Goal: Register for event/course

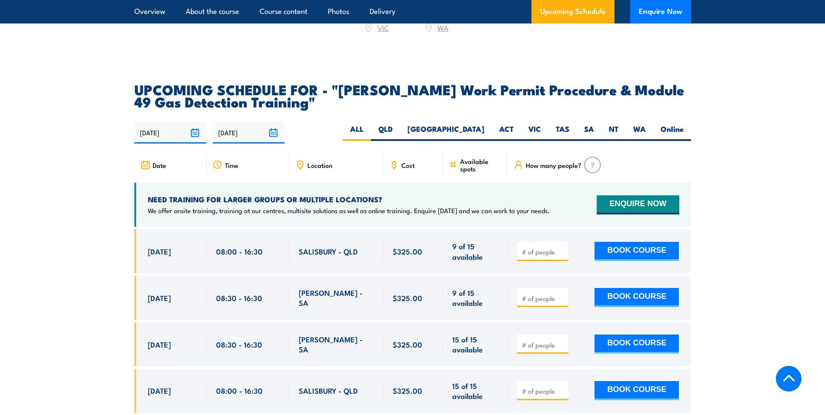
scroll to position [1392, 0]
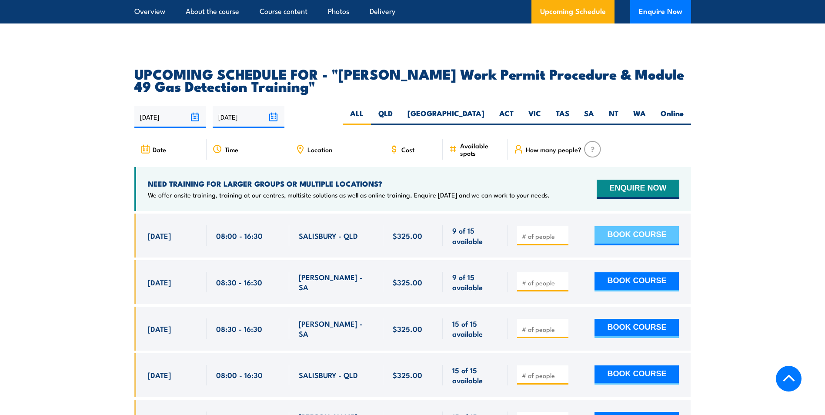
click at [612, 226] on button "BOOK COURSE" at bounding box center [637, 235] width 84 height 19
type input "1"
click at [561, 232] on input "1" at bounding box center [544, 236] width 44 height 9
click at [621, 226] on button "BOOK COURSE" at bounding box center [637, 235] width 84 height 19
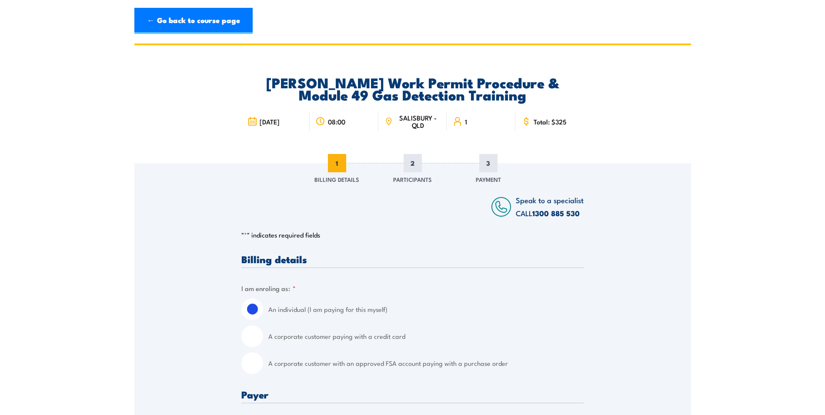
scroll to position [44, 0]
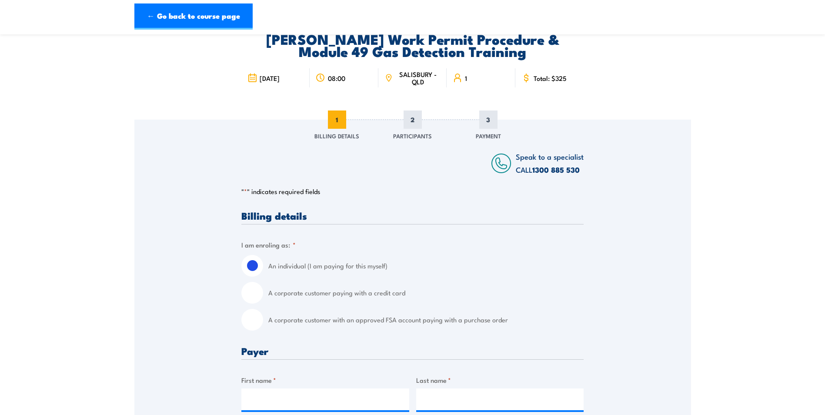
click at [249, 296] on input "A corporate customer paying with a credit card" at bounding box center [253, 293] width 22 height 22
radio input "true"
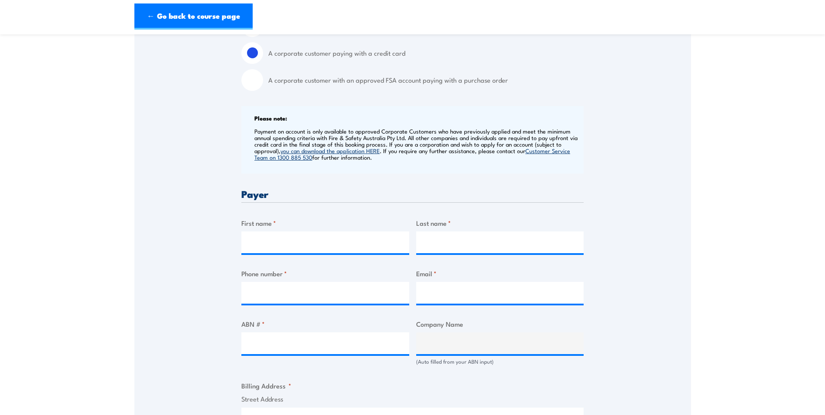
scroll to position [305, 0]
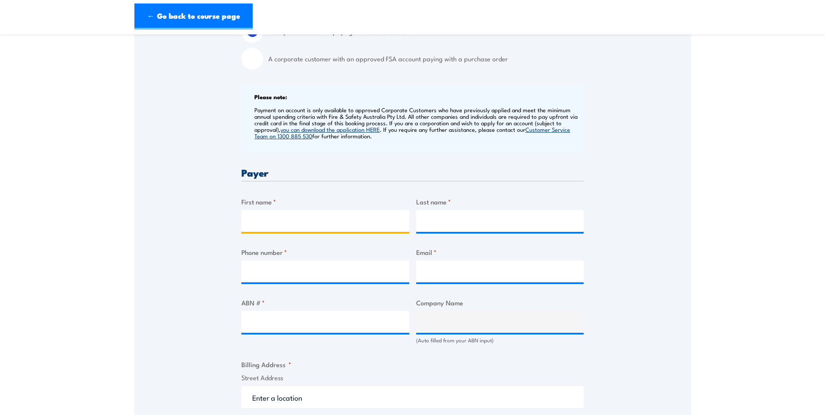
click at [254, 216] on input "First name *" at bounding box center [326, 221] width 168 height 22
type input "Lucil"
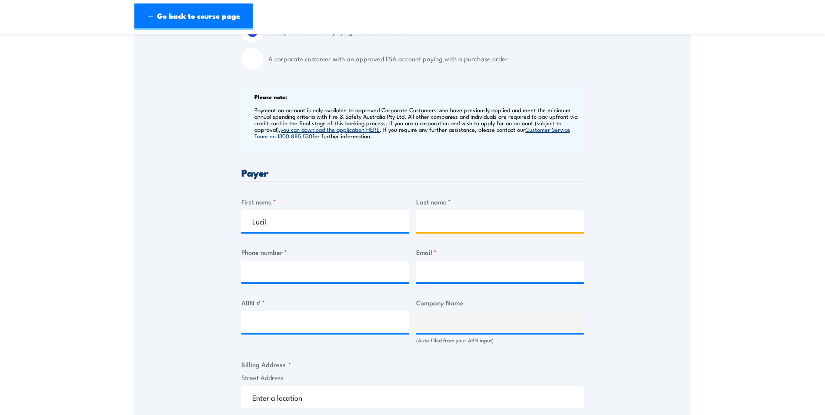
click at [451, 221] on input "Last name *" at bounding box center [500, 221] width 168 height 22
type input "Avenido"
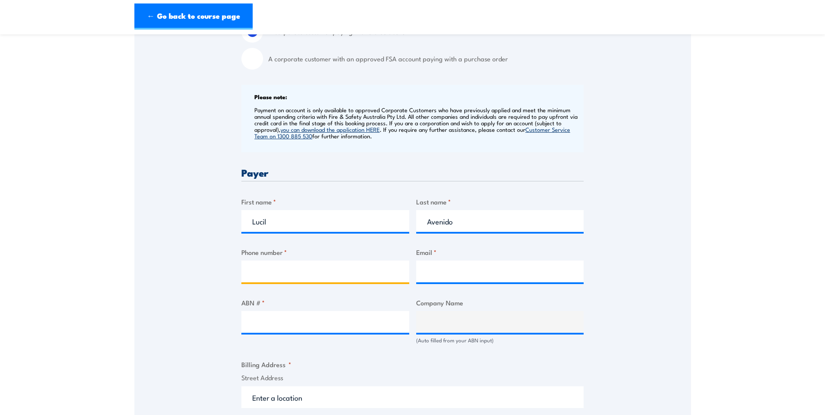
click at [255, 273] on input "Phone number *" at bounding box center [326, 272] width 168 height 22
type input "0892444477"
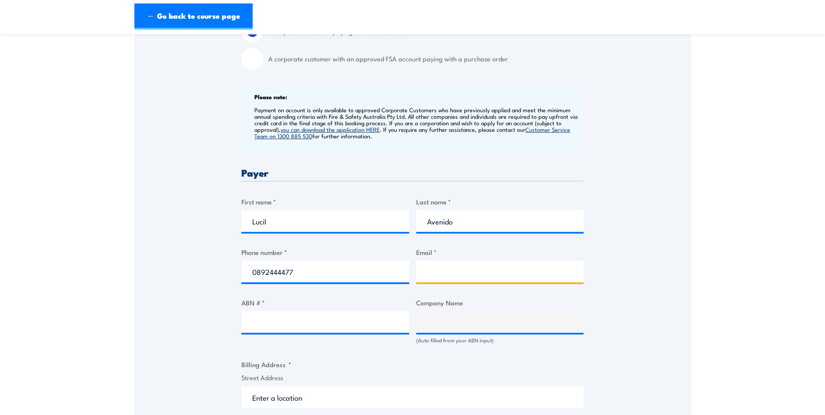
click at [464, 269] on input "Email *" at bounding box center [500, 272] width 168 height 22
click at [430, 271] on input "Operations.Support@powertech.com.au" at bounding box center [500, 272] width 168 height 22
click at [564, 275] on input "Operations.Support@powertech.com.au" at bounding box center [500, 272] width 168 height 22
type input "Operations.Support@powertech.com.au"
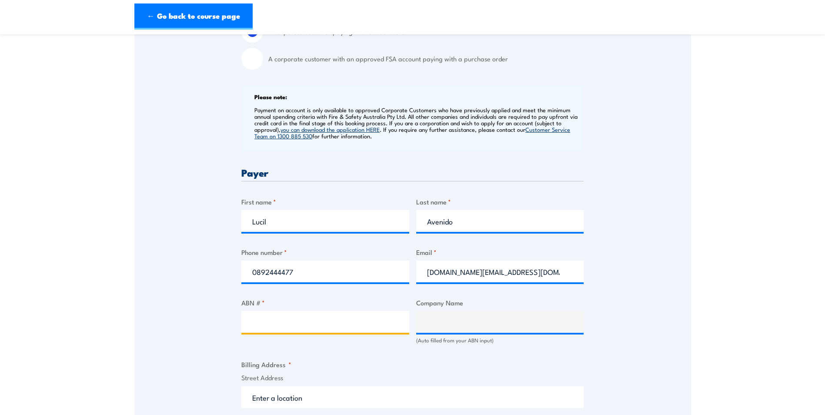
click at [303, 320] on input "ABN # *" at bounding box center [326, 322] width 168 height 22
click at [262, 319] on input "ABN # *" at bounding box center [326, 322] width 168 height 22
paste input "ABN 16 081 990 052"
type input "ABN 16 081 990 052"
type input "POWERTECH PTY LTD"
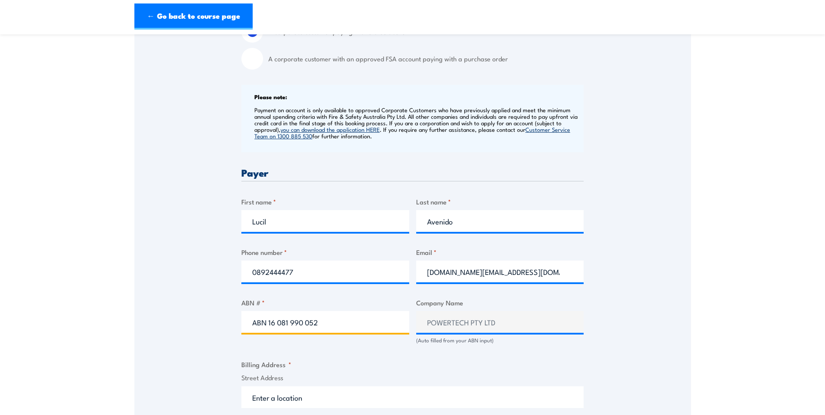
type input "ABN 16 081 990 052"
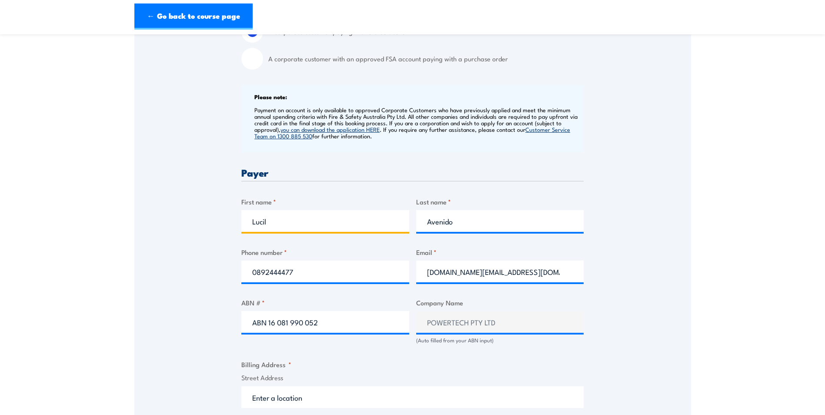
click at [280, 217] on input "Lucil" at bounding box center [326, 221] width 168 height 22
type input "L"
type input "Powertech"
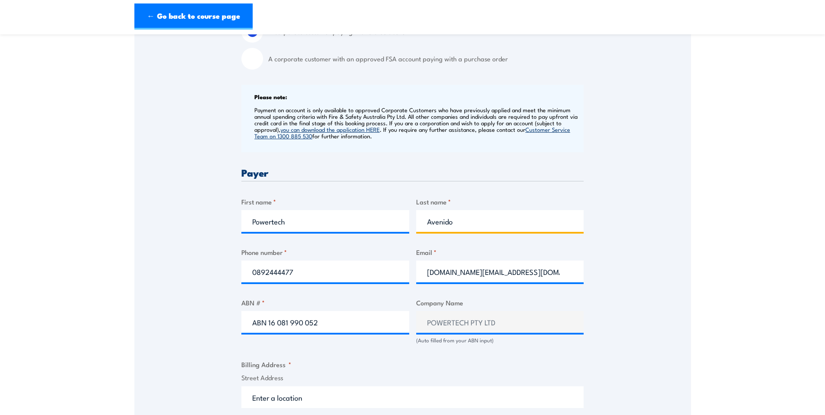
click at [460, 221] on input "Avenido" at bounding box center [500, 221] width 168 height 22
type input "A"
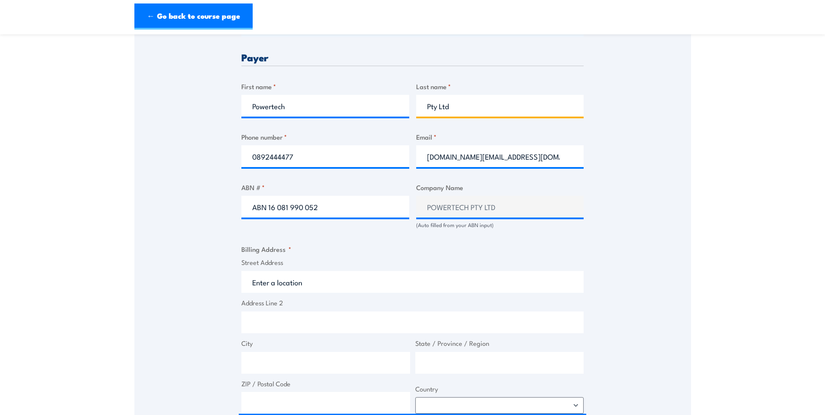
scroll to position [435, 0]
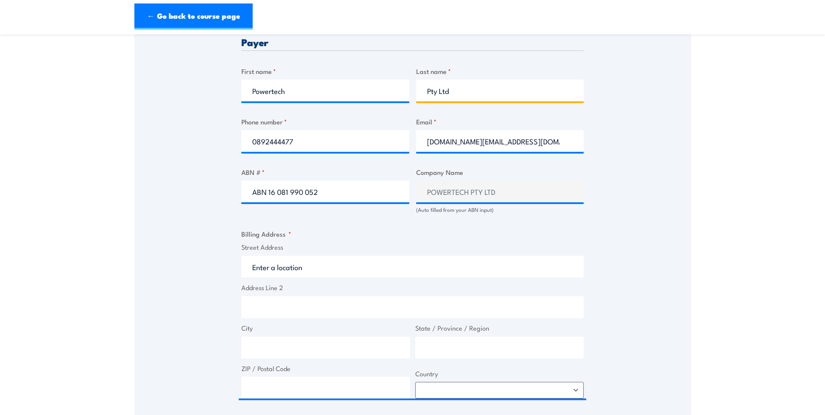
type input "Pty Ltd"
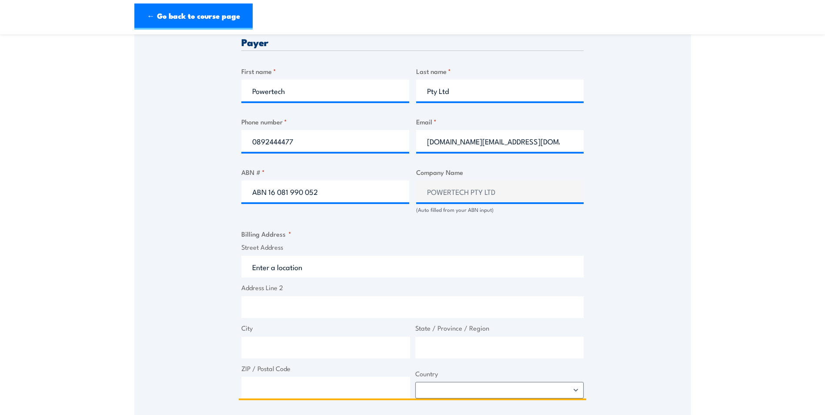
click at [262, 270] on input "Street Address" at bounding box center [413, 267] width 342 height 22
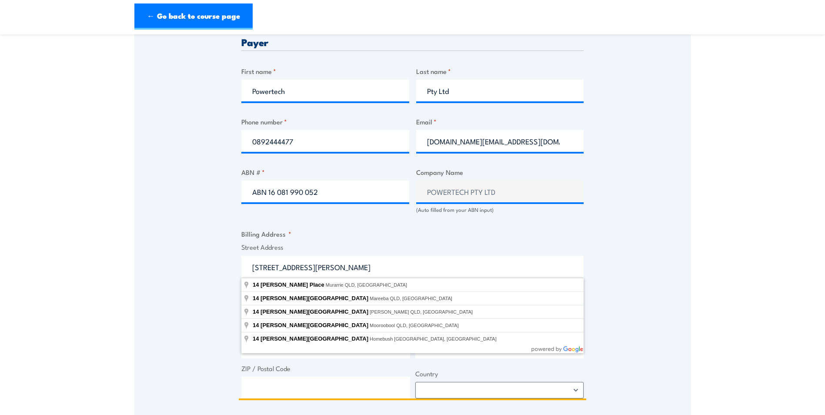
type input "14 Smallwood Place"
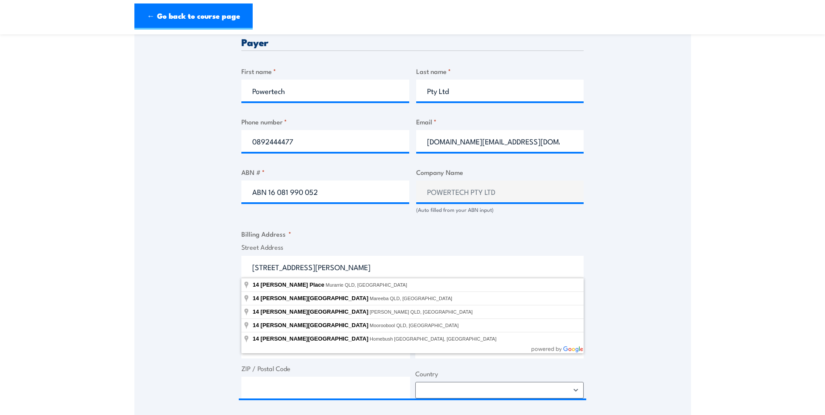
click at [228, 284] on div "Speak to a specialist CALL 1300 885 530 CALL 1300 885 530 " * " indicates requi…" at bounding box center [412, 206] width 557 height 956
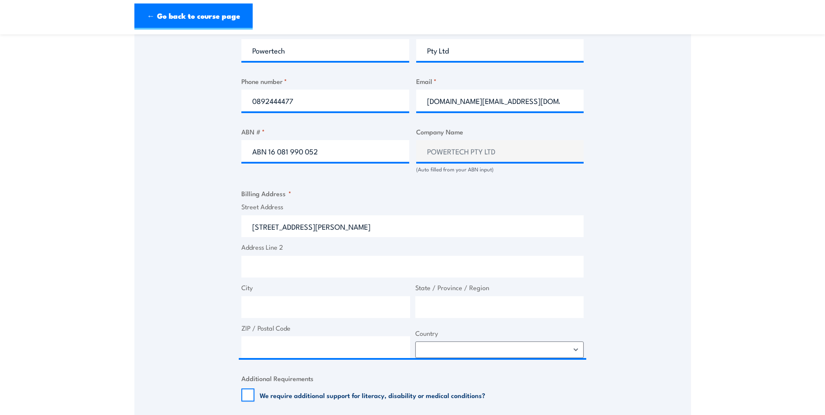
scroll to position [522, 0]
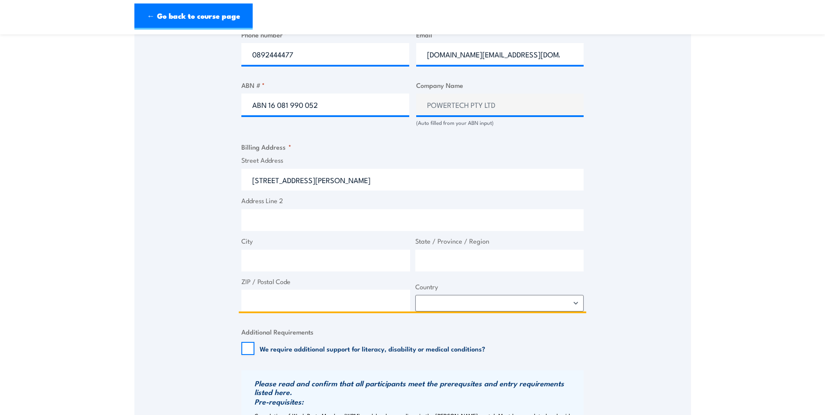
click at [253, 261] on input "City" at bounding box center [326, 261] width 169 height 22
type input "Murarrie"
click at [425, 253] on input "State / Province / Region" at bounding box center [500, 261] width 169 height 22
type input "QLD"
click at [258, 302] on input "ZIP / Postal Code" at bounding box center [326, 301] width 169 height 22
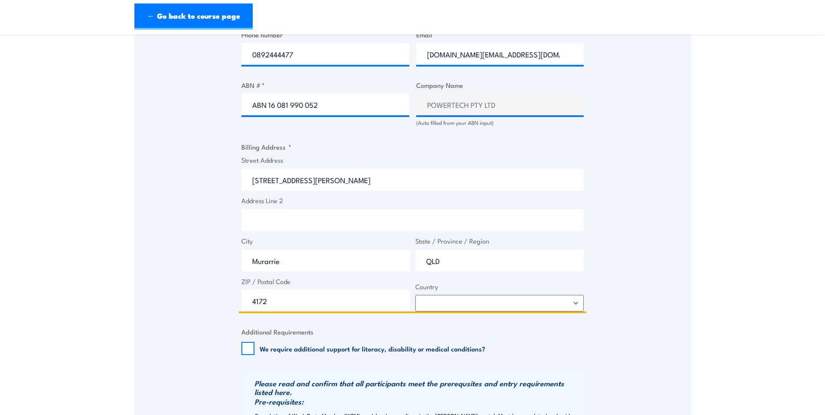
type input "4172"
click at [572, 306] on select "Afghanistan Albania Algeria American Samoa Andorra Angola Anguilla Antarctica A…" at bounding box center [500, 303] width 169 height 17
select select "Australia"
click at [416, 295] on select "Afghanistan Albania Algeria American Samoa Andorra Angola Anguilla Antarctica A…" at bounding box center [500, 303] width 169 height 17
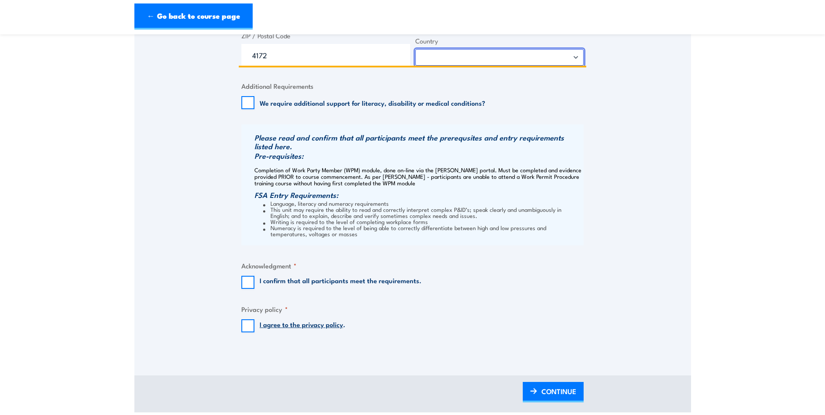
scroll to position [783, 0]
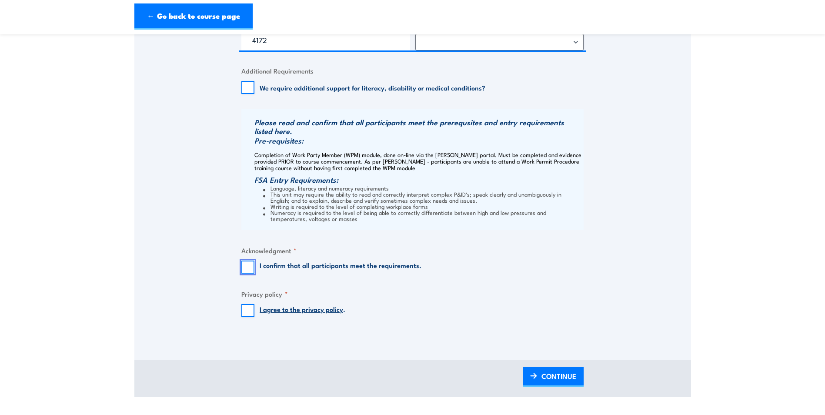
click at [253, 266] on input "I confirm that all participants meet the requirements." at bounding box center [248, 267] width 13 height 13
checkbox input "true"
click at [245, 311] on input "I agree to the privacy policy ." at bounding box center [248, 310] width 13 height 13
checkbox input "true"
click at [544, 374] on span "CONTINUE" at bounding box center [559, 376] width 35 height 23
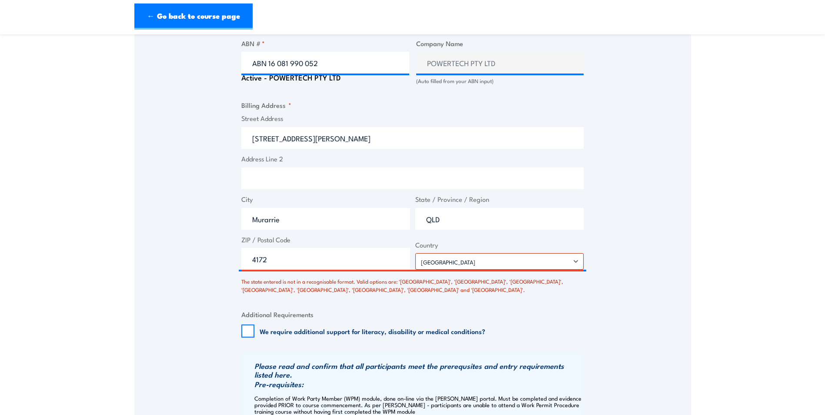
scroll to position [599, 0]
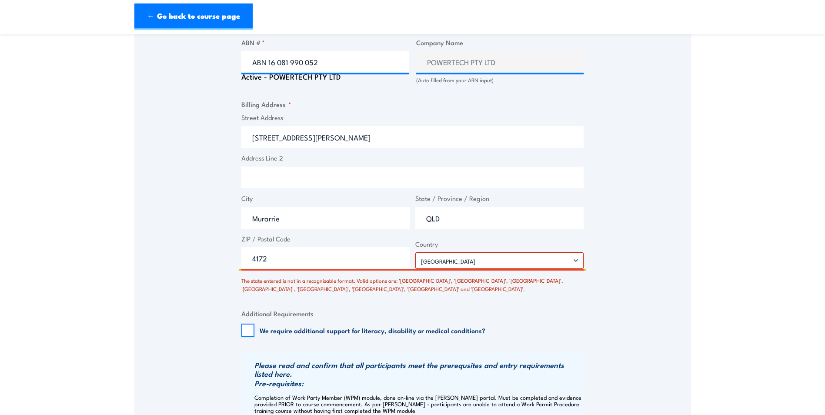
click at [454, 222] on input "QLD" at bounding box center [500, 218] width 169 height 22
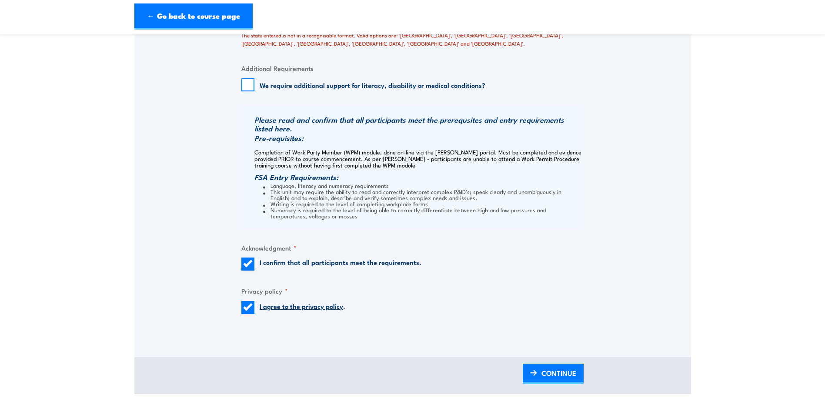
scroll to position [860, 0]
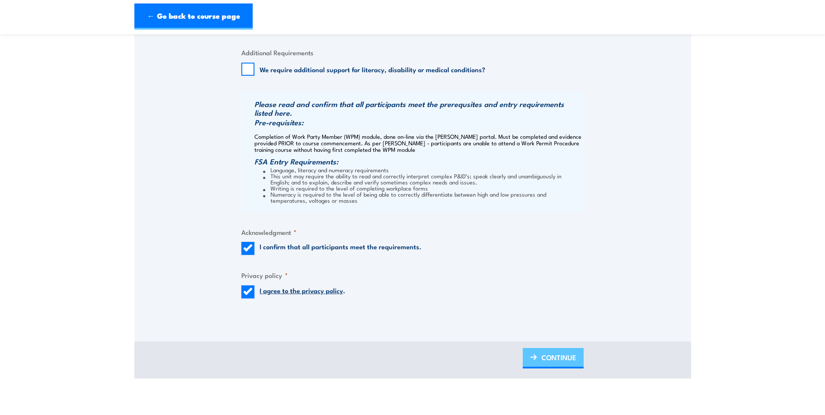
type input "Queensland"
click at [565, 362] on span "CONTINUE" at bounding box center [559, 357] width 35 height 23
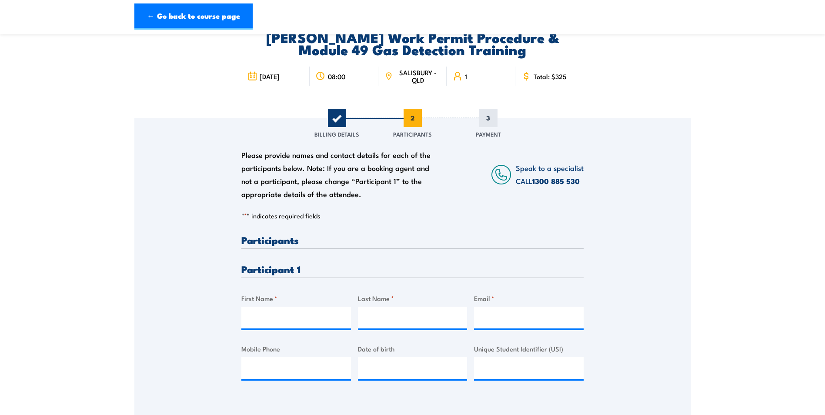
scroll to position [87, 0]
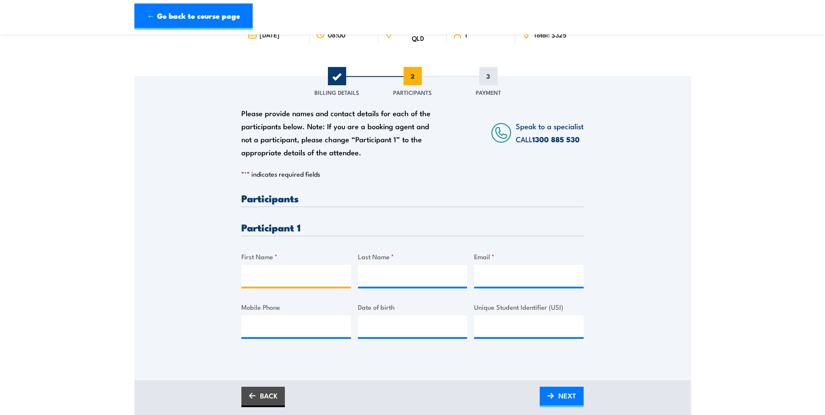
click at [263, 273] on input "First Name *" at bounding box center [297, 276] width 110 height 22
type input "Ranier"
click at [362, 272] on input "Last Name *" at bounding box center [413, 276] width 110 height 22
type input "Knowles"
click at [490, 272] on input "Email *" at bounding box center [529, 276] width 110 height 22
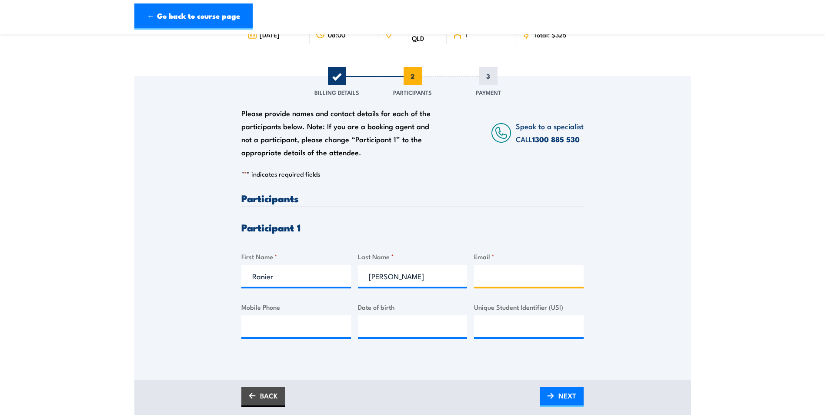
click at [485, 278] on input "Email *" at bounding box center [529, 276] width 110 height 22
paste input "ranier.knowles@powertech.com.au"
type input "ranier.knowles@powertech.com.au"
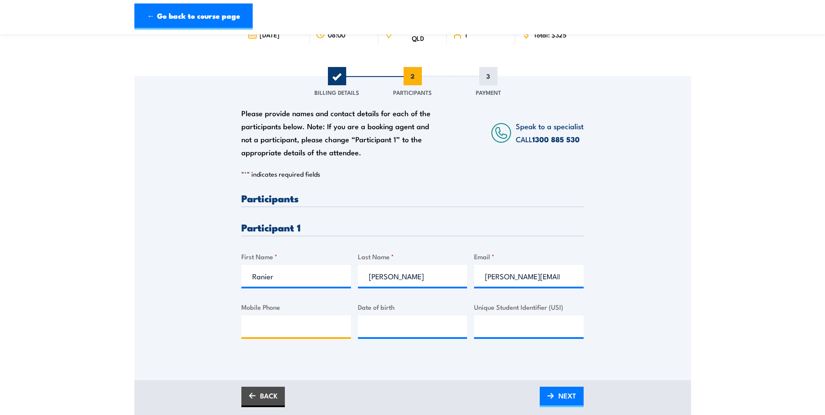
click at [266, 321] on input "Mobile Phone" at bounding box center [297, 326] width 110 height 22
click at [255, 320] on input "Mobile Phone" at bounding box center [297, 326] width 110 height 22
paste input "0497860835"
type input "0497860835"
click at [382, 328] on input "__/__/____" at bounding box center [413, 326] width 110 height 22
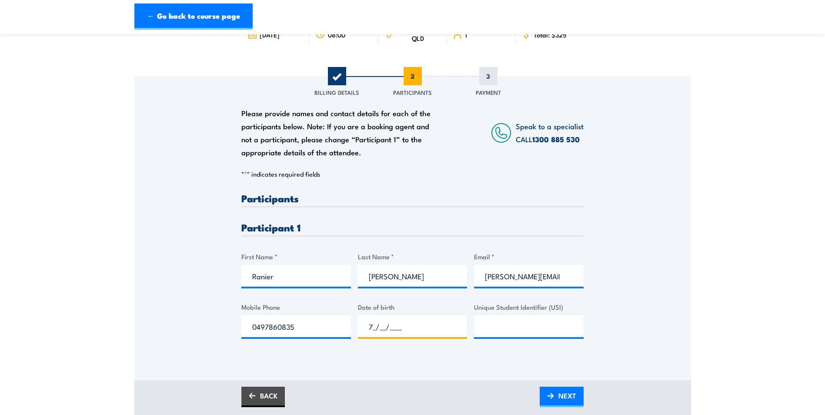
click at [382, 328] on input "7_/__/____" at bounding box center [413, 326] width 110 height 22
type input "7_/_4/1998"
click at [414, 325] on input "7_/_4/1998" at bounding box center [413, 326] width 110 height 22
click at [487, 325] on input "Unique Student Identifier (USI)" at bounding box center [529, 326] width 110 height 22
click at [398, 328] on input "__/__/____" at bounding box center [413, 326] width 110 height 22
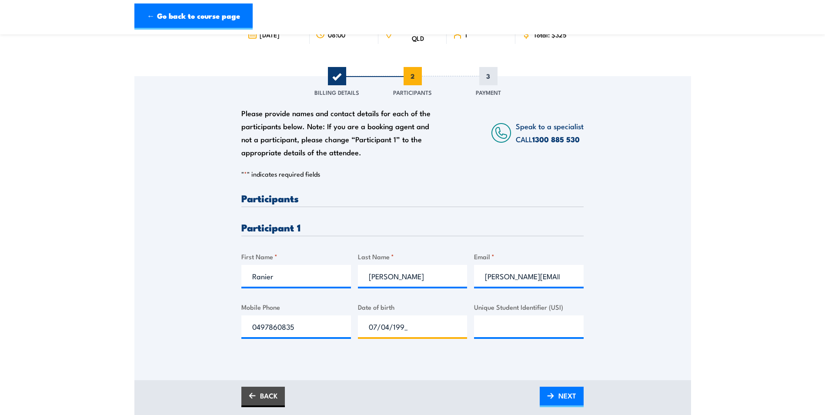
type input "07/04/1998"
click at [483, 329] on input "Unique Student Identifier (USI)" at bounding box center [529, 326] width 110 height 22
click at [498, 329] on input "Unique Student Identifier (USI)" at bounding box center [529, 326] width 110 height 22
paste input "K7HHKSRDKM"
type input "K7HHKSRDKM"
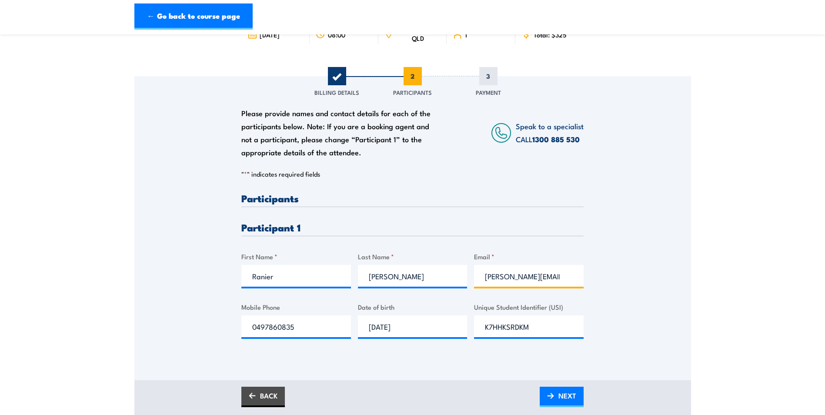
click at [490, 275] on input "ranier.knowles@powertech.com.au" at bounding box center [529, 276] width 110 height 22
click at [568, 397] on span "NEXT" at bounding box center [568, 395] width 18 height 23
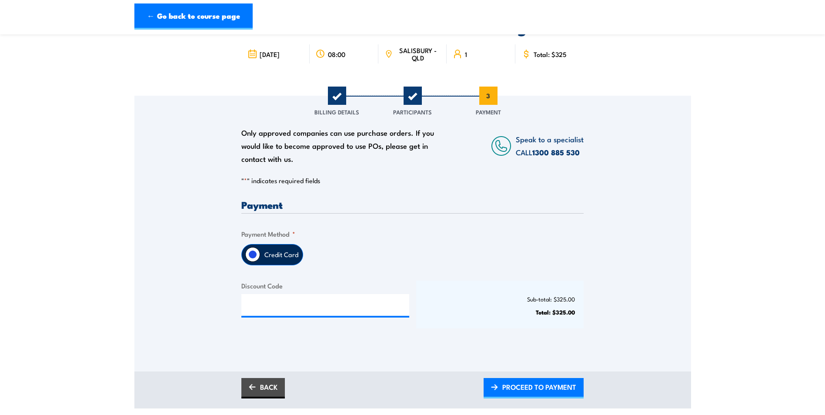
scroll to position [87, 0]
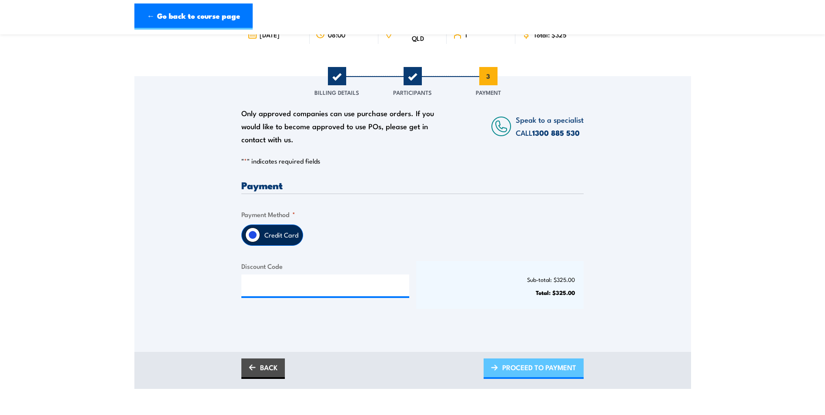
click at [506, 366] on span "PROCEED TO PAYMENT" at bounding box center [540, 367] width 74 height 23
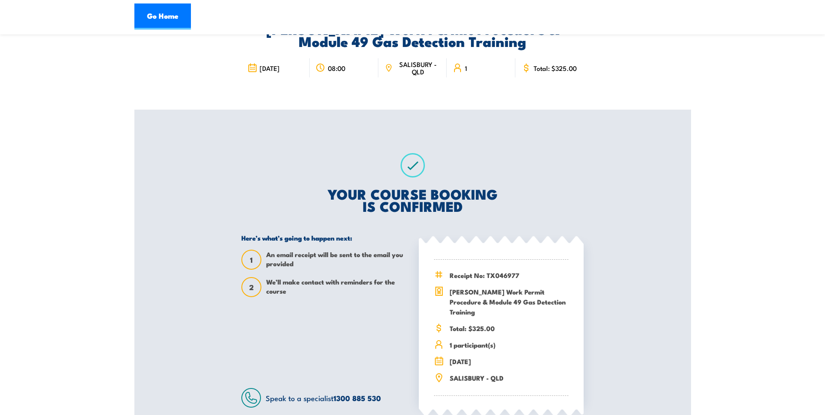
scroll to position [87, 0]
